Goal: Information Seeking & Learning: Learn about a topic

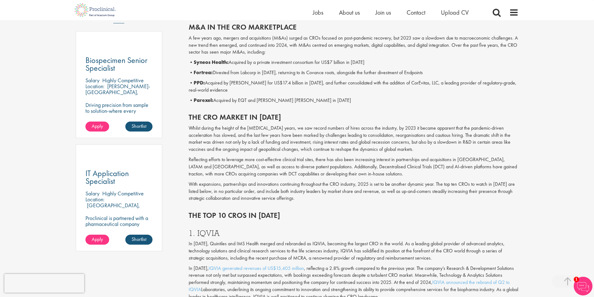
scroll to position [343, 0]
drag, startPoint x: 228, startPoint y: 61, endPoint x: 192, endPoint y: 61, distance: 36.5
click at [192, 61] on p "• Syneos Health: Acquired by a private investment consortium for US$7 billion i…" at bounding box center [354, 63] width 330 height 7
copy p "Syneos Health"
drag, startPoint x: 212, startPoint y: 72, endPoint x: 194, endPoint y: 71, distance: 17.8
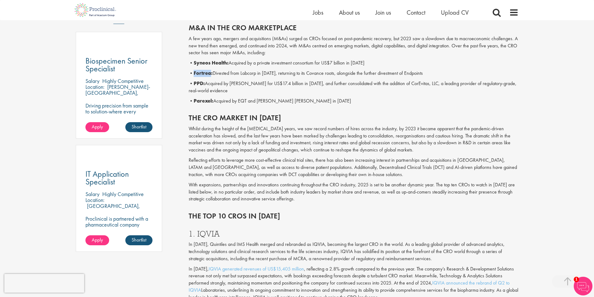
click at [194, 71] on p "• Fortrea: Divested from Labcorp in [DATE], returning to its Covance roots, alo…" at bounding box center [354, 73] width 330 height 7
copy p "Fortrea"
drag, startPoint x: 204, startPoint y: 84, endPoint x: 196, endPoint y: 83, distance: 8.1
click at [196, 83] on b "PPD:" at bounding box center [199, 83] width 11 height 7
copy b "PPD"
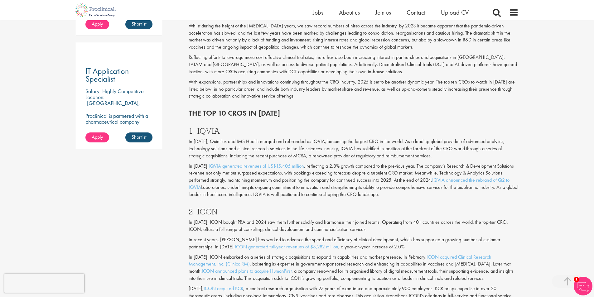
scroll to position [468, 0]
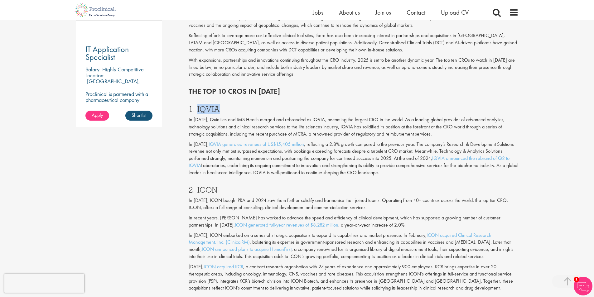
drag, startPoint x: 226, startPoint y: 105, endPoint x: 197, endPoint y: 105, distance: 28.7
click at [197, 105] on h3 "1. IQVIA" at bounding box center [354, 109] width 330 height 8
copy h3 "IQVIA"
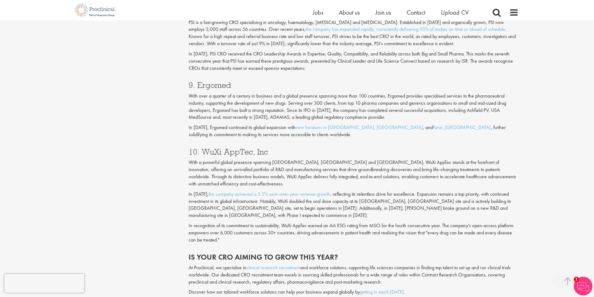
scroll to position [1434, 0]
